Goal: Navigation & Orientation: Find specific page/section

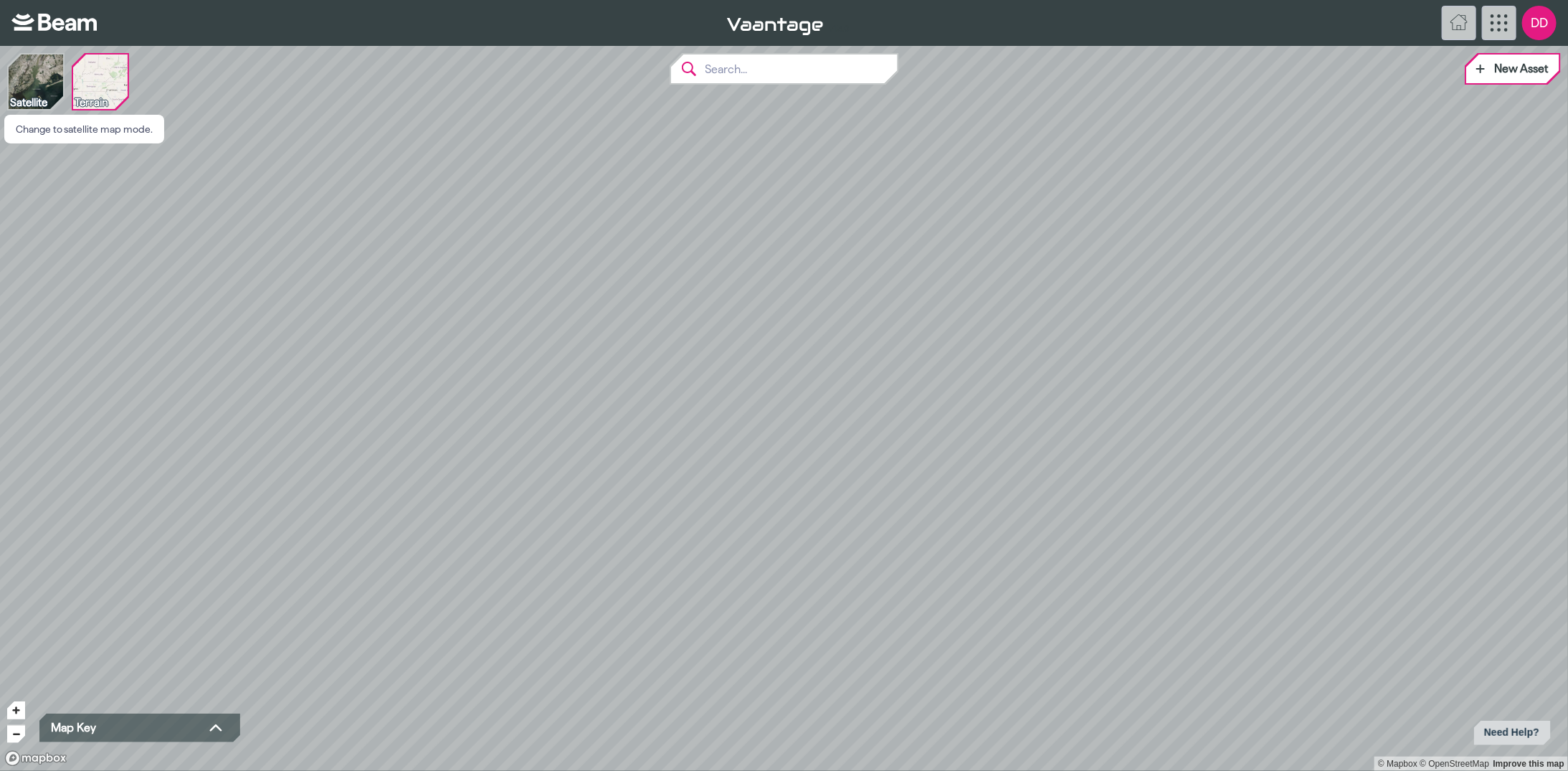
click at [24, 85] on img at bounding box center [35, 82] width 55 height 55
click at [76, 79] on img at bounding box center [100, 82] width 55 height 55
click at [211, 738] on div "Map Key" at bounding box center [139, 728] width 200 height 29
click at [218, 729] on icon "toggle-key" at bounding box center [216, 728] width 17 height 17
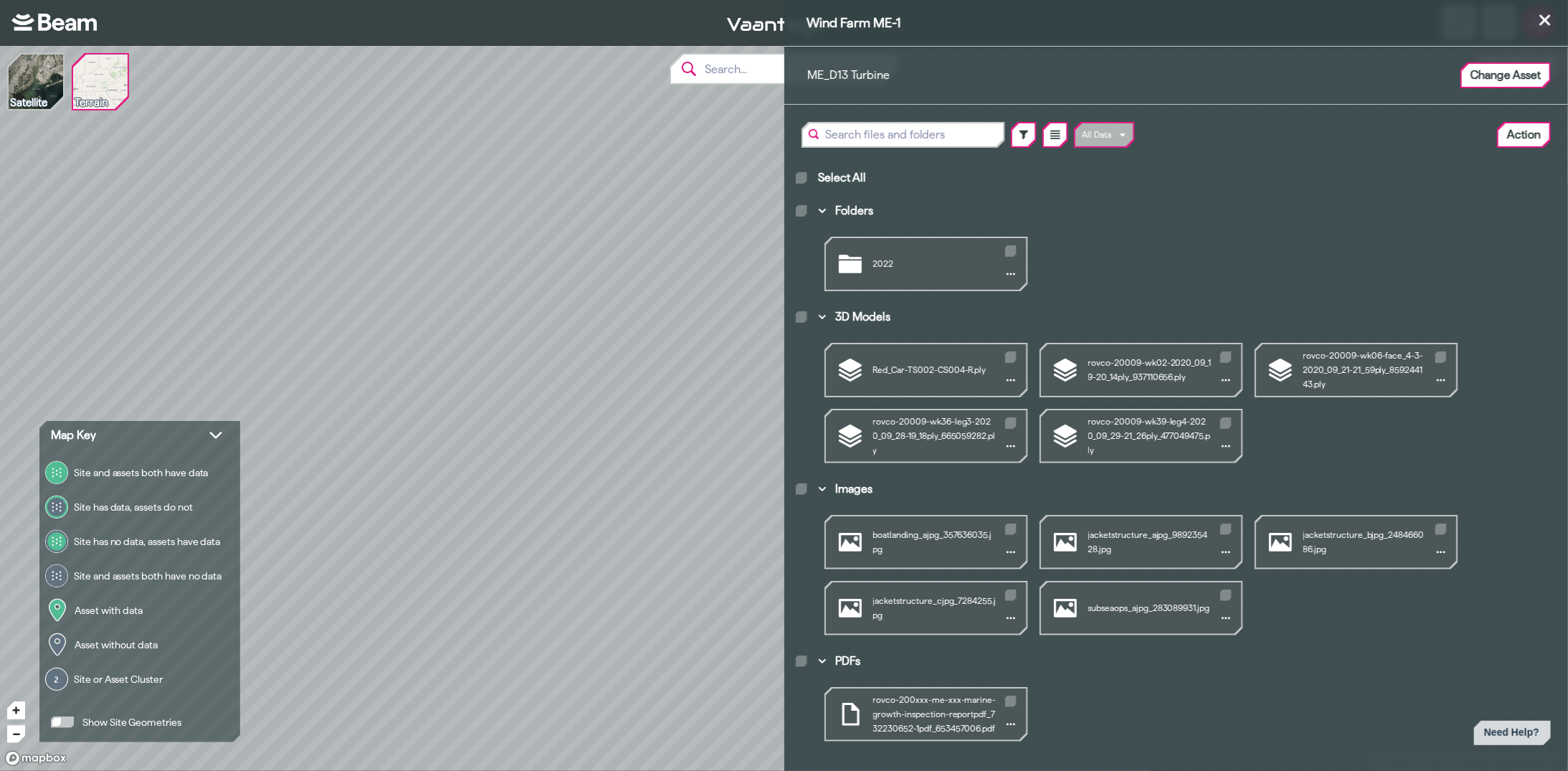
scroll to position [4, 0]
click at [1556, 41] on div "Wind Farm ME-1" at bounding box center [1176, 23] width 784 height 46
click at [1551, 24] on icon at bounding box center [1545, 20] width 17 height 23
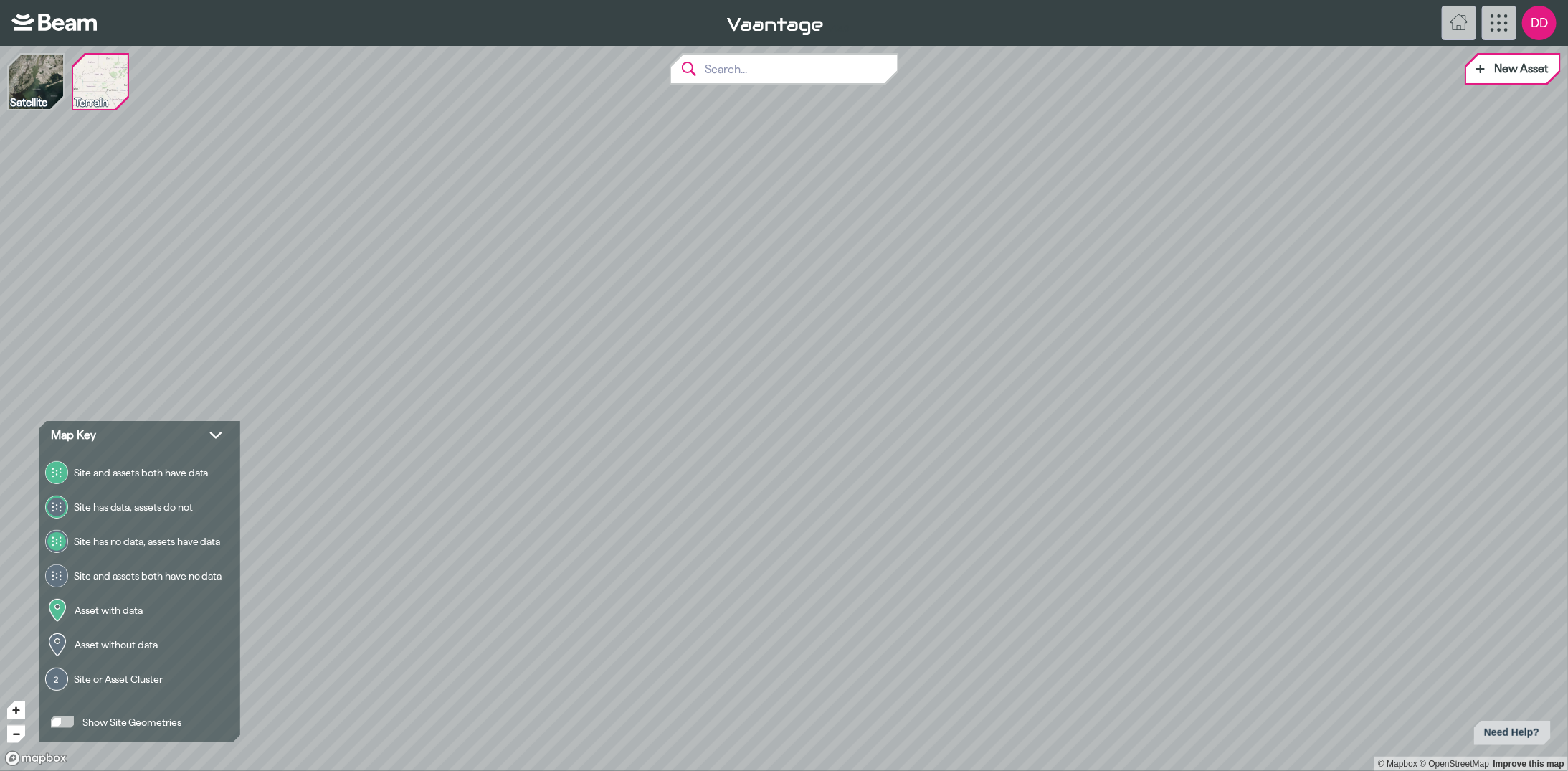
click at [1551, 24] on span "DD" at bounding box center [1539, 23] width 35 height 35
click at [1532, 21] on span "DD" at bounding box center [1539, 23] width 35 height 35
